Goal: Find specific page/section: Find specific page/section

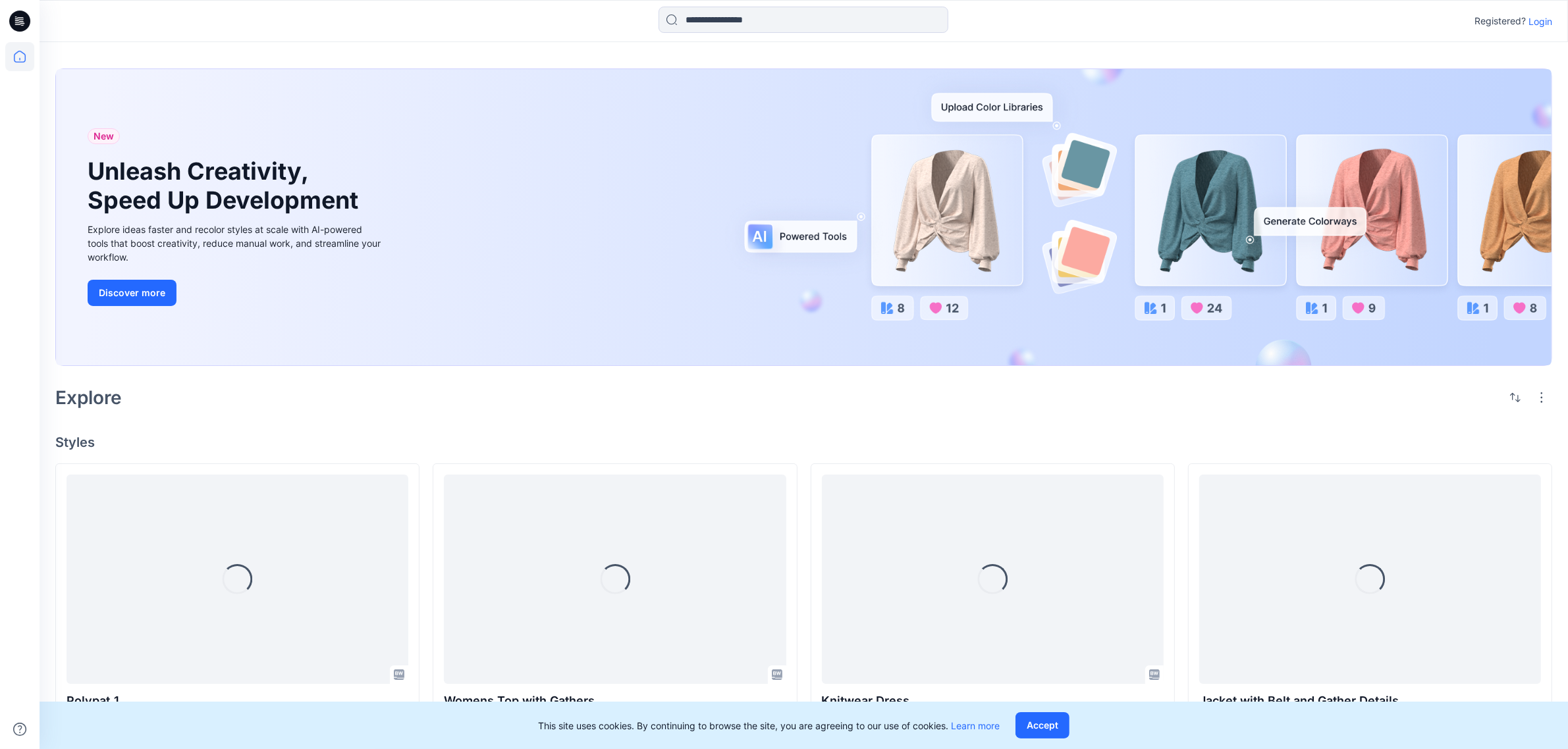
click at [1539, 15] on p "Login" at bounding box center [1540, 22] width 24 height 14
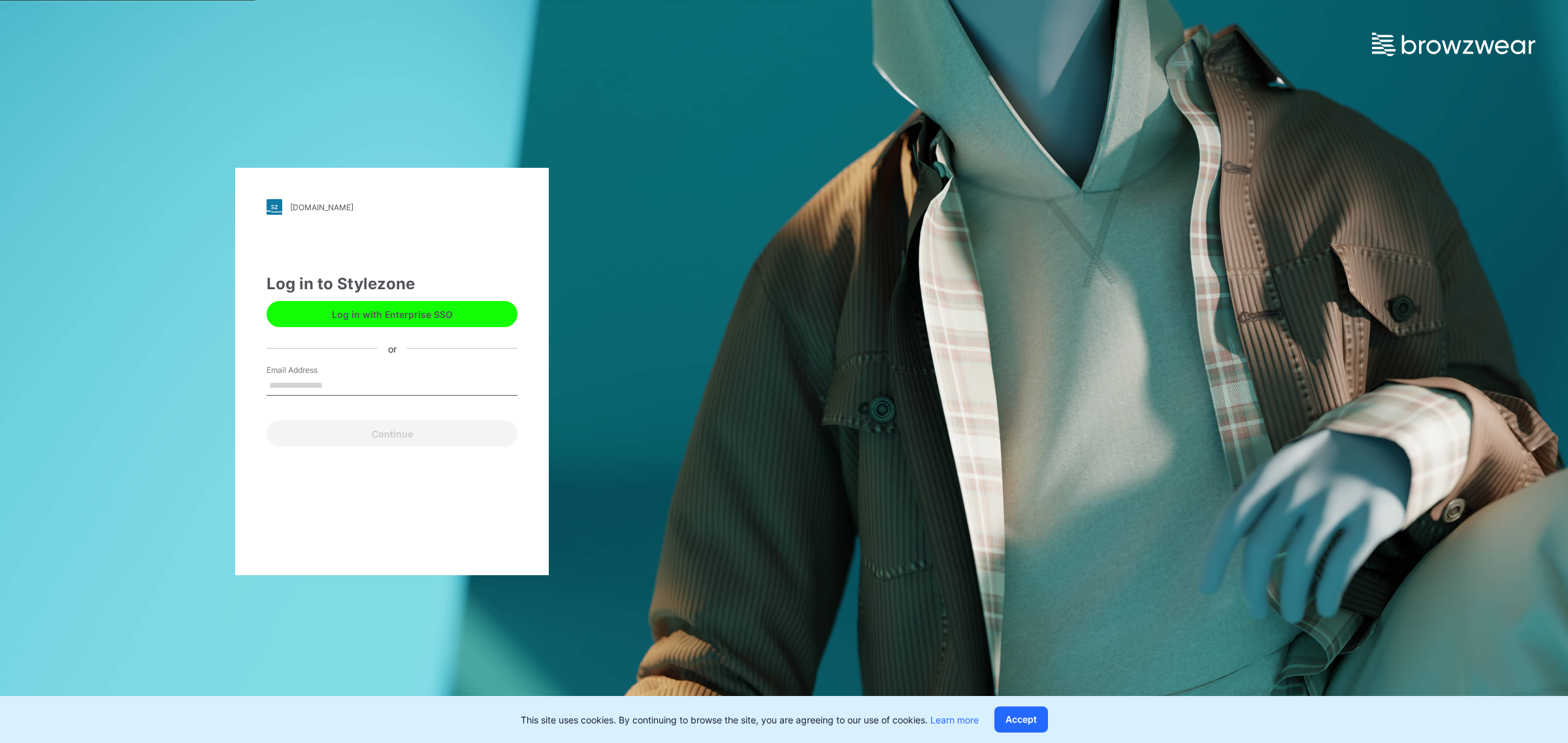
click at [329, 376] on input "Email Address" at bounding box center [392, 386] width 251 height 19
type input "**********"
click at [415, 428] on button "Continue" at bounding box center [392, 434] width 251 height 26
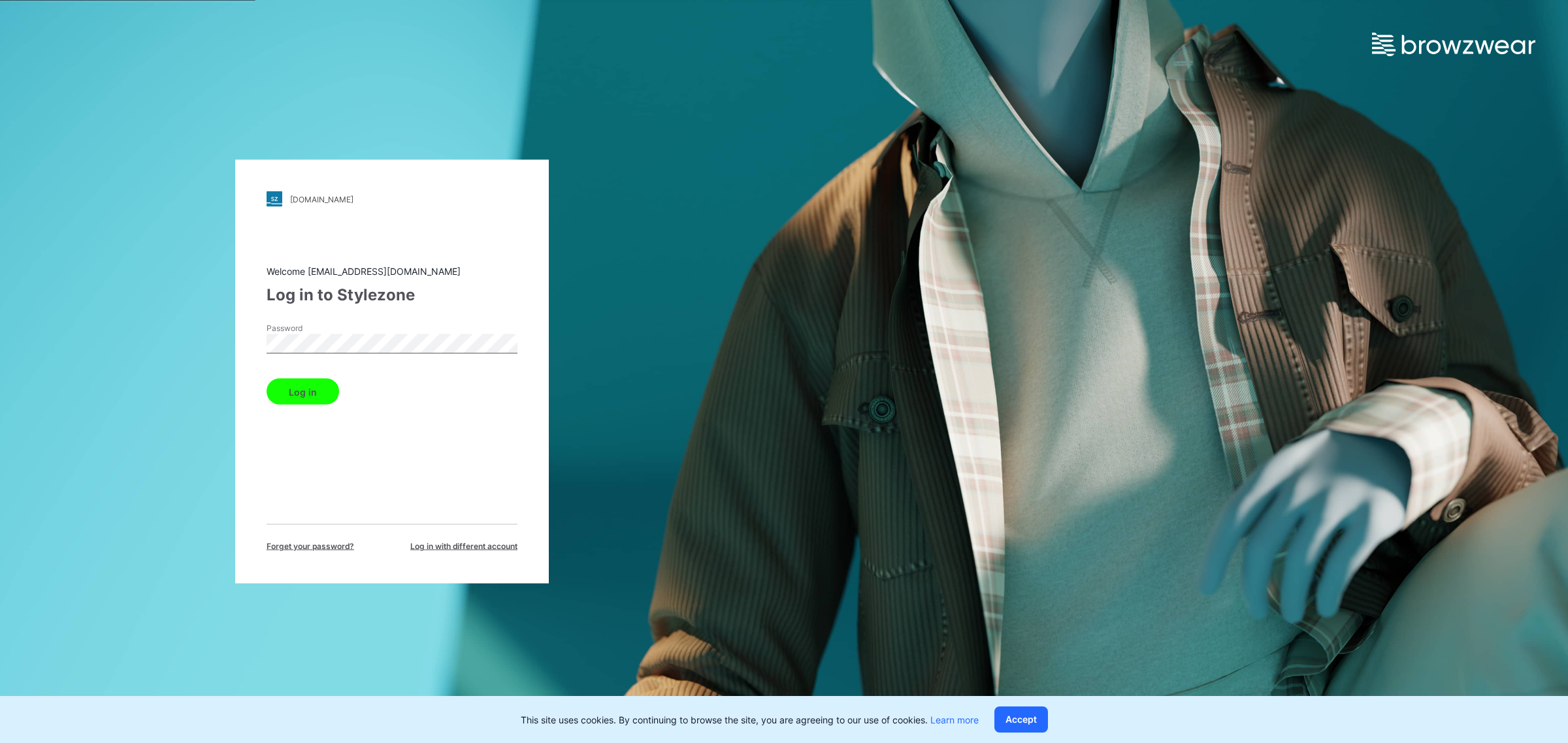
click at [322, 390] on button "Log in" at bounding box center [302, 392] width 73 height 26
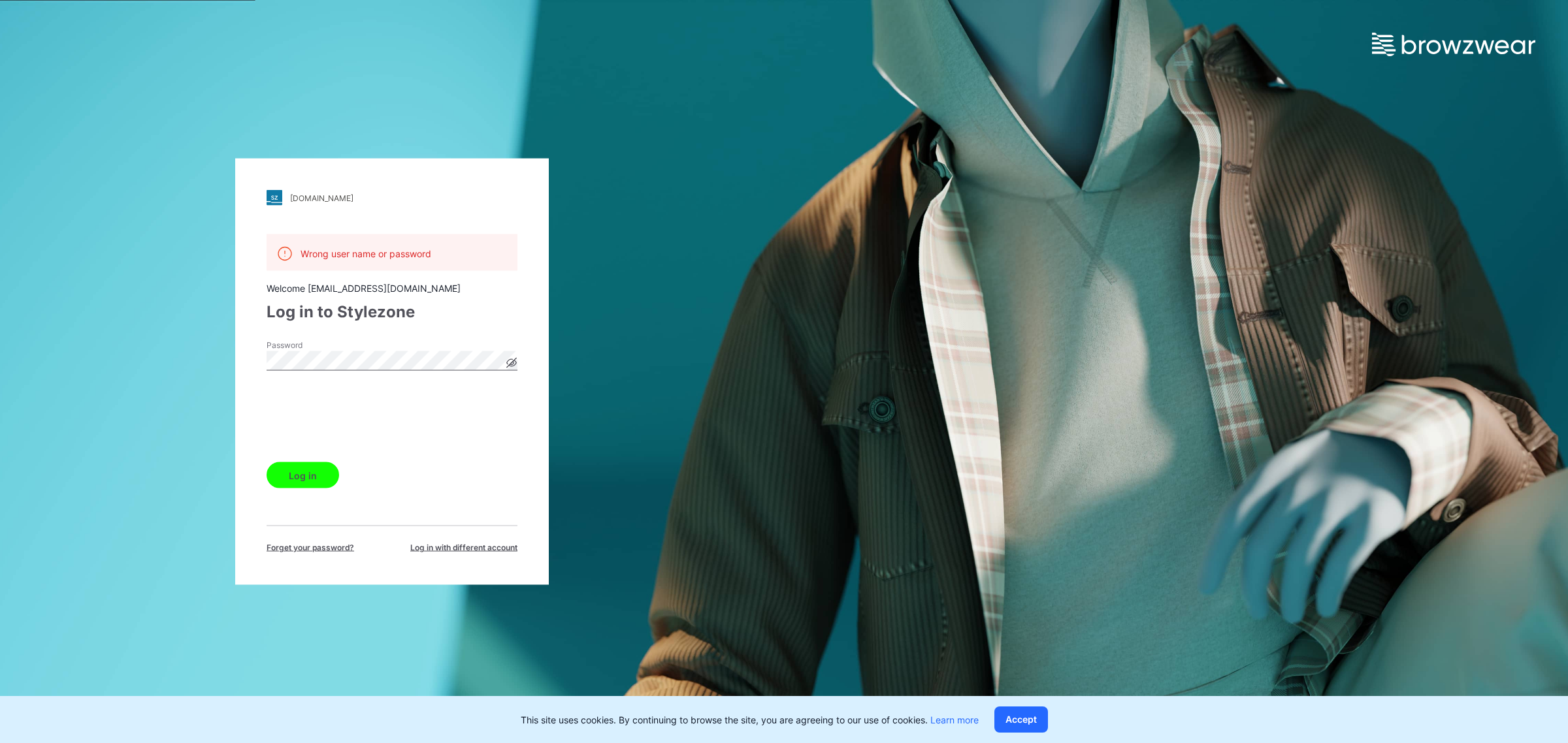
click at [309, 477] on button "Log in" at bounding box center [302, 475] width 73 height 26
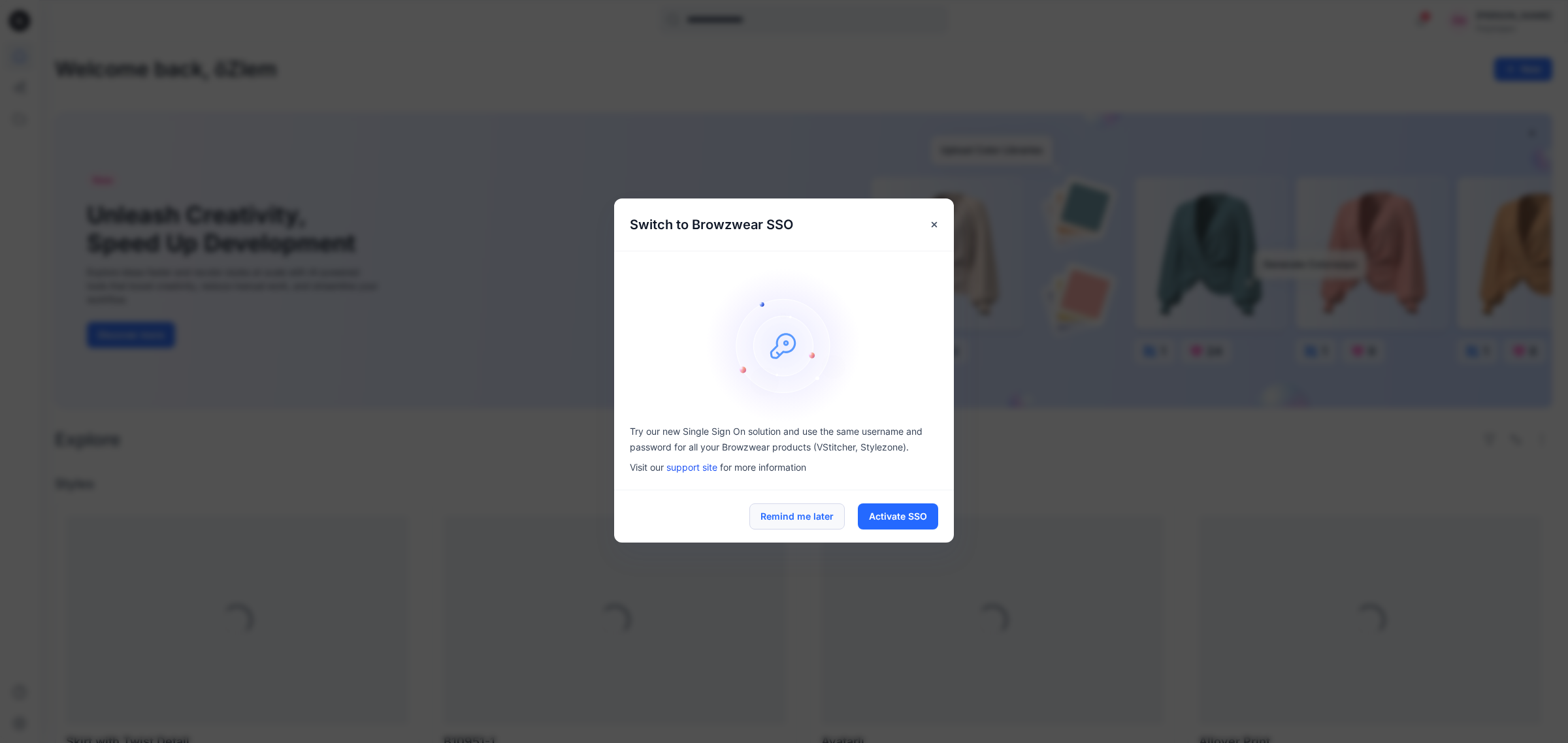
drag, startPoint x: 802, startPoint y: 514, endPoint x: 778, endPoint y: 503, distance: 26.4
click at [799, 508] on button "Remind me later" at bounding box center [797, 517] width 96 height 26
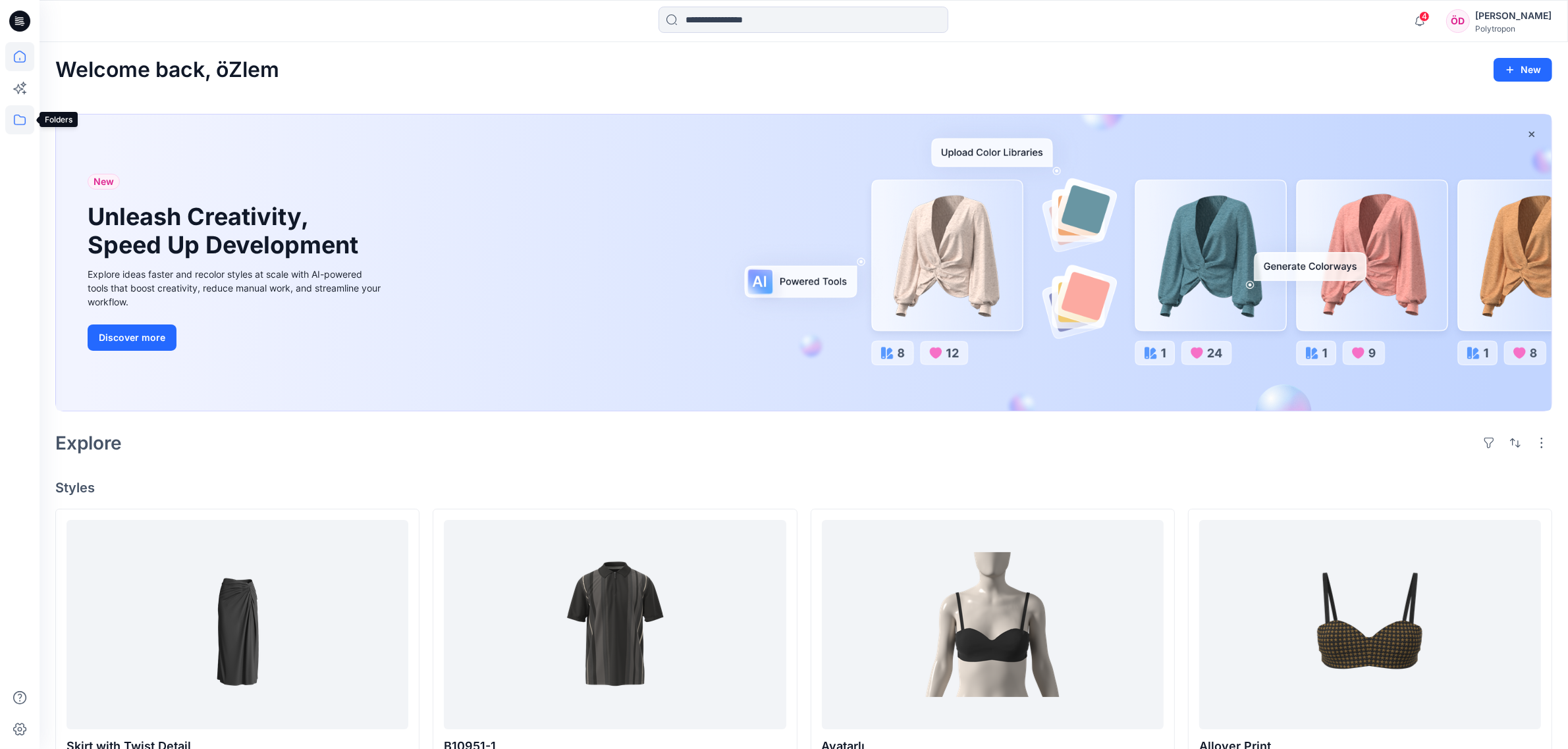
click at [15, 117] on icon at bounding box center [20, 119] width 29 height 29
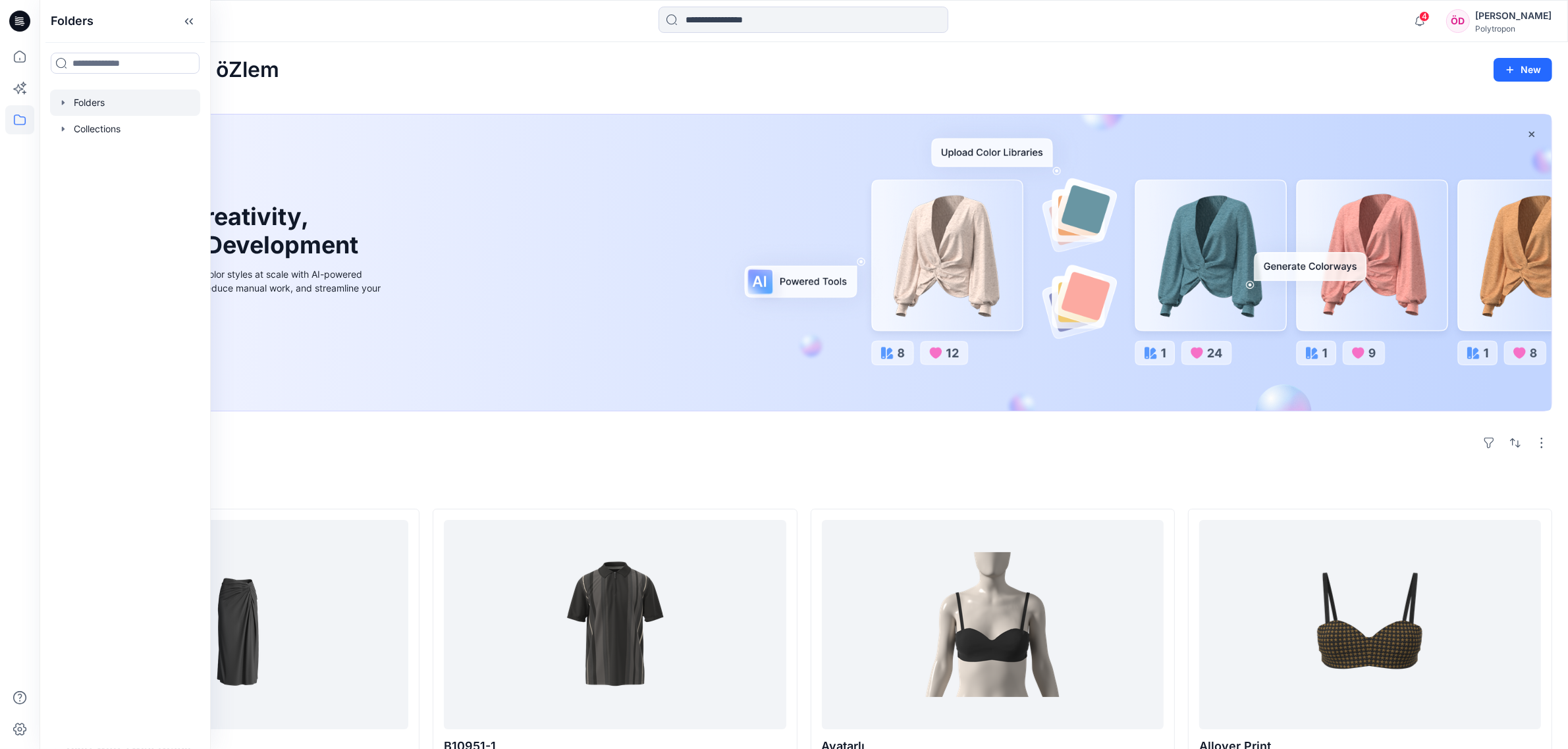
click at [85, 104] on div at bounding box center [125, 103] width 150 height 27
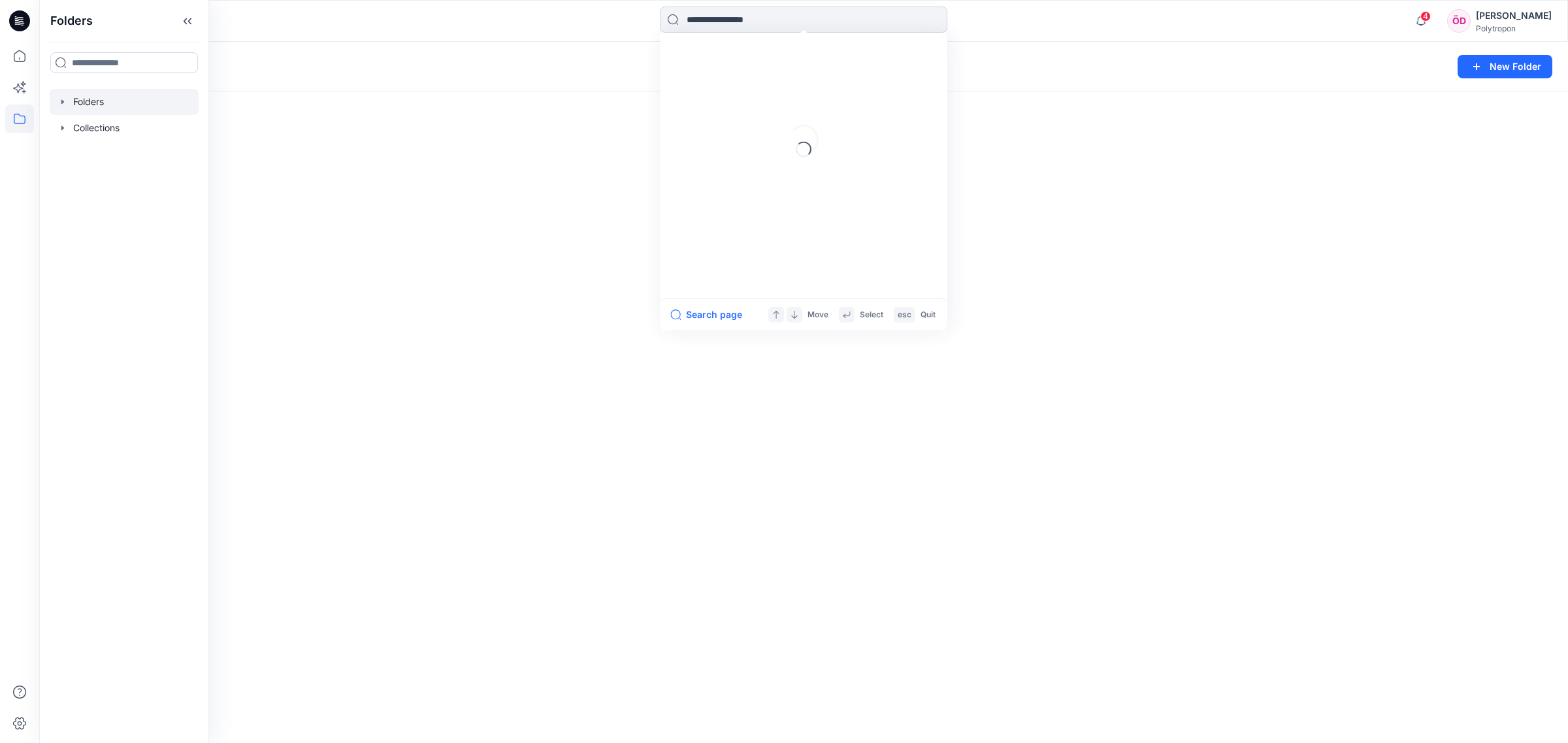
click at [706, 20] on input at bounding box center [803, 19] width 288 height 26
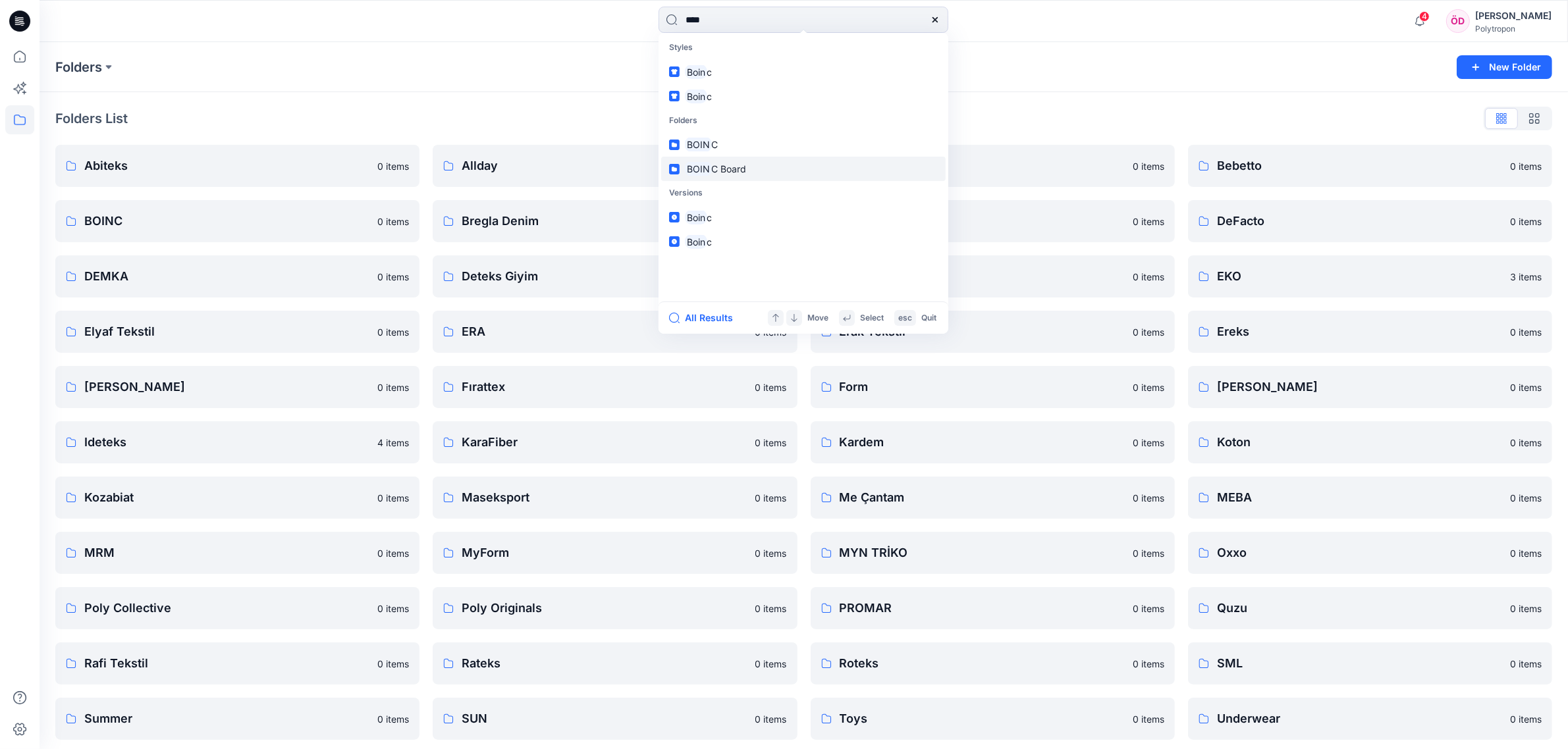
type input "****"
click at [748, 161] on link "BOIN C Board" at bounding box center [803, 168] width 284 height 24
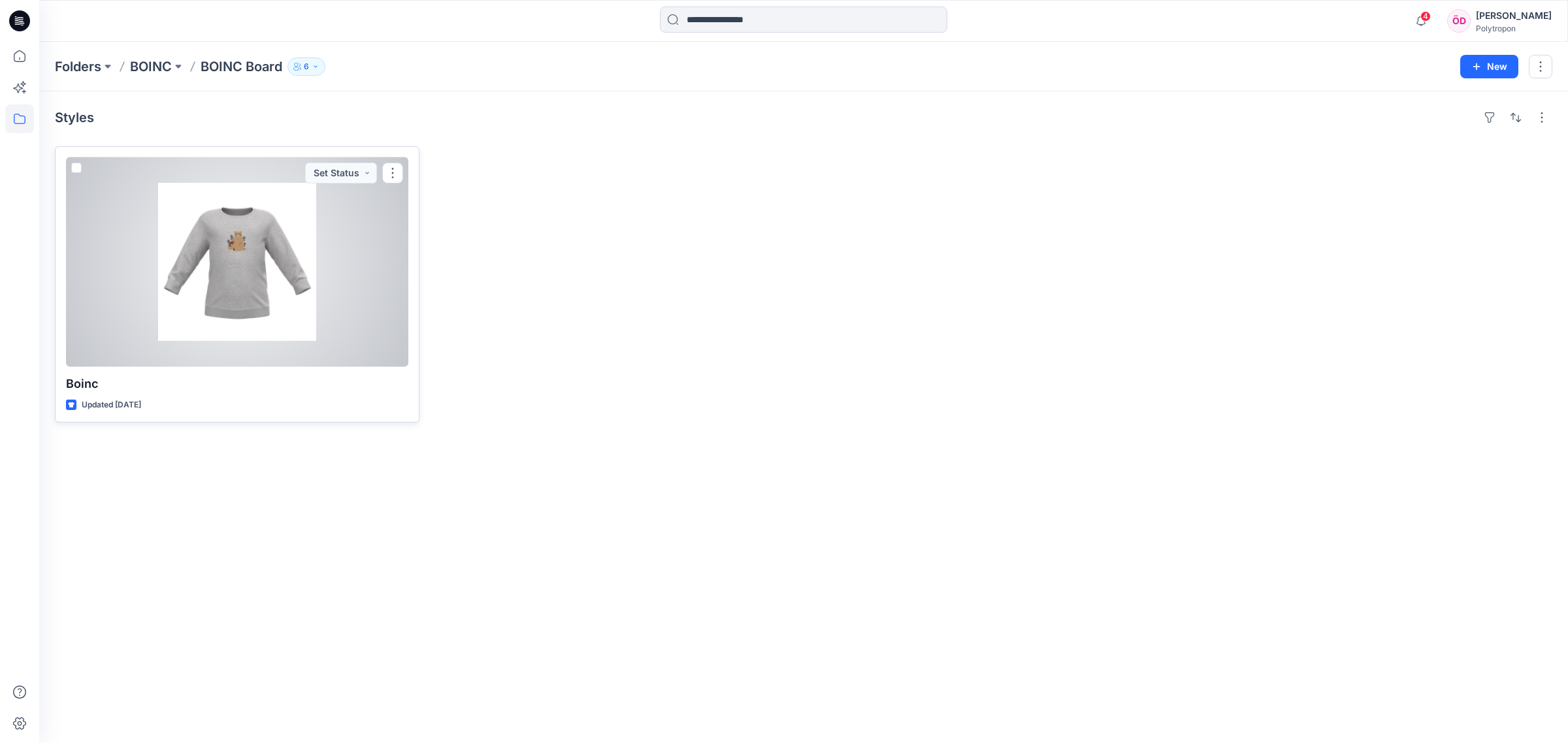
click at [277, 259] on div at bounding box center [237, 262] width 342 height 209
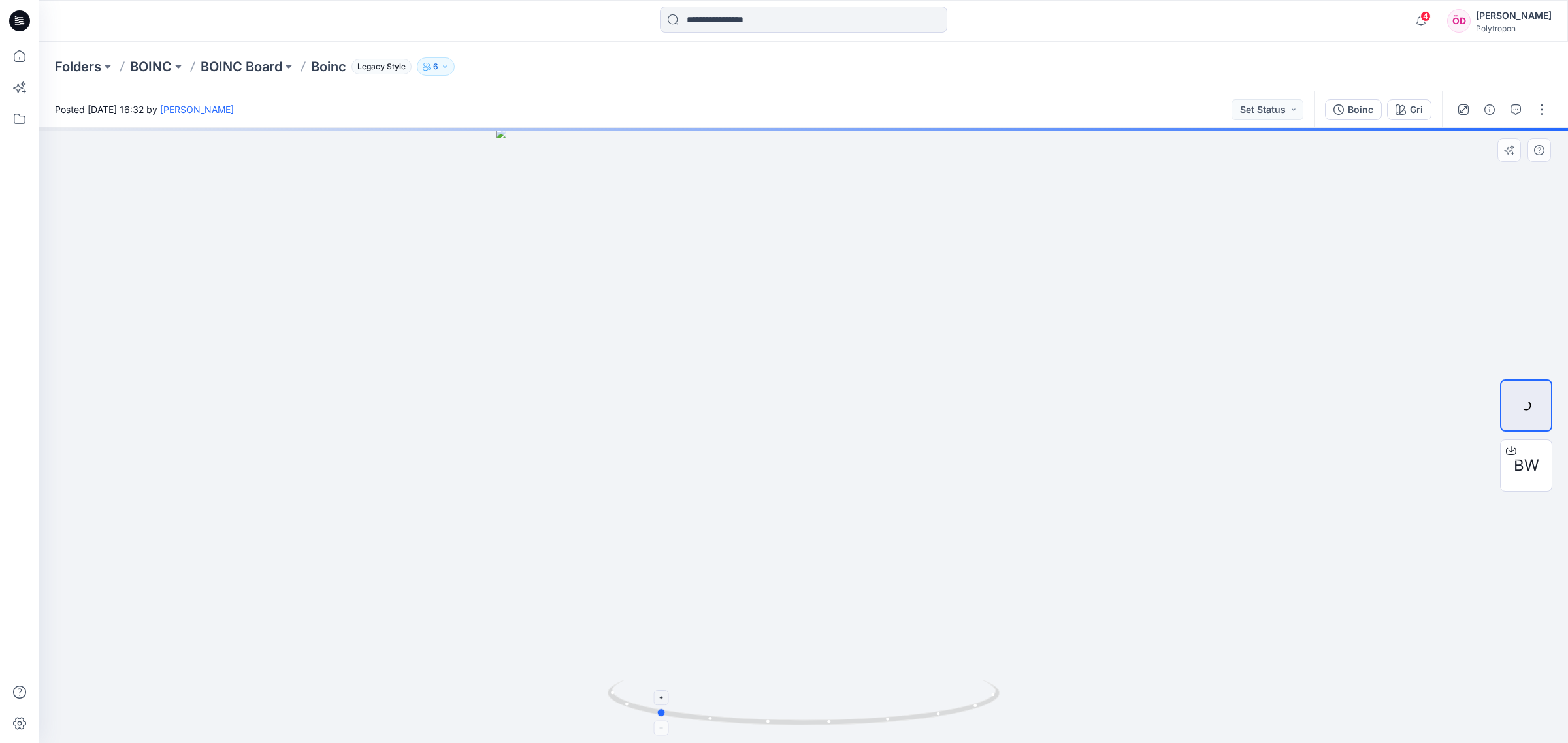
drag, startPoint x: 967, startPoint y: 706, endPoint x: 817, endPoint y: 687, distance: 151.2
click at [817, 687] on icon at bounding box center [805, 704] width 395 height 49
drag, startPoint x: 918, startPoint y: 719, endPoint x: 540, endPoint y: 537, distance: 419.5
click at [546, 542] on div at bounding box center [803, 436] width 1528 height 615
drag, startPoint x: 983, startPoint y: 703, endPoint x: 919, endPoint y: 703, distance: 64.0
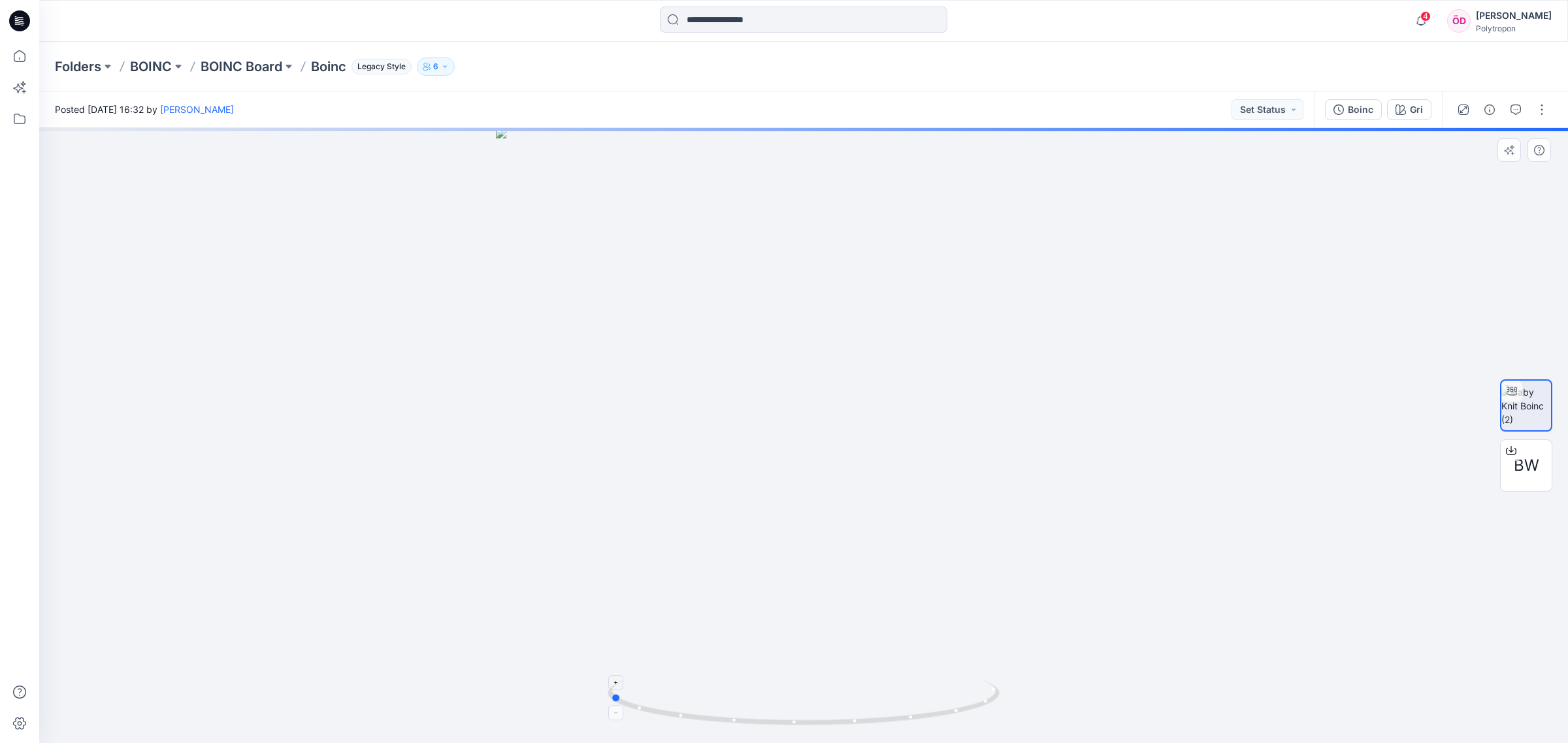
click at [919, 703] on icon at bounding box center [805, 704] width 395 height 49
